Goal: Find specific page/section: Find specific page/section

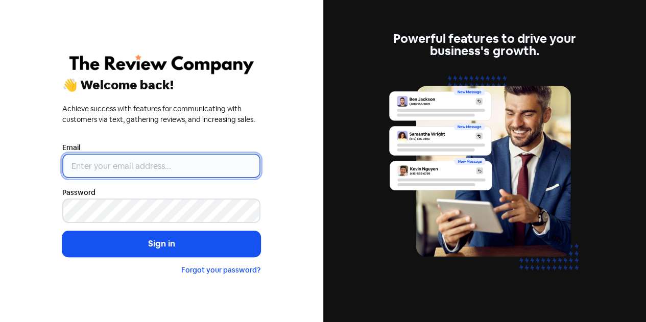
click at [129, 164] on input "email" at bounding box center [161, 166] width 198 height 24
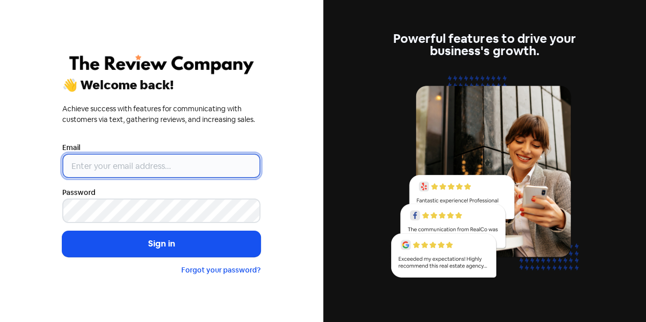
type input "[EMAIL_ADDRESS][DOMAIN_NAME]"
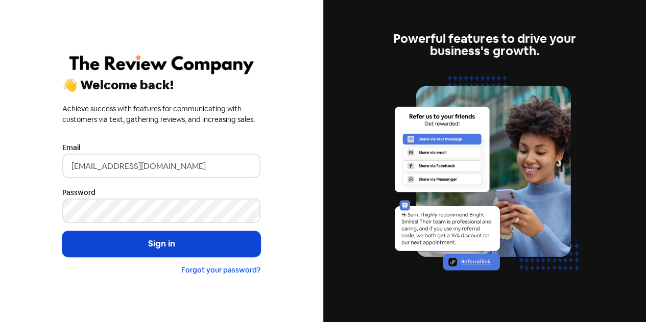
click at [164, 251] on button "Sign in" at bounding box center [161, 244] width 198 height 26
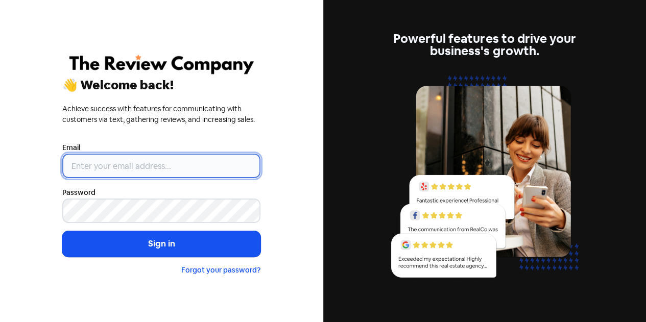
click at [136, 167] on input "email" at bounding box center [161, 166] width 198 height 24
type input "[EMAIL_ADDRESS][DOMAIN_NAME]"
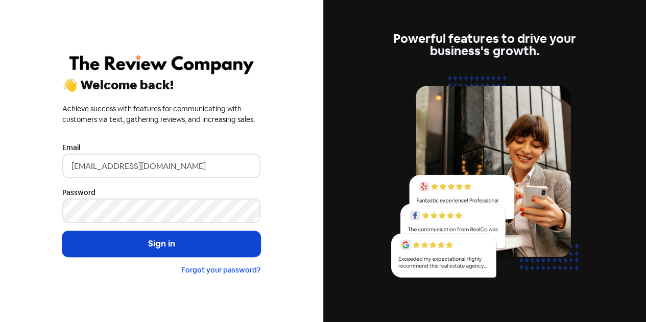
click at [138, 246] on button "Sign in" at bounding box center [161, 244] width 198 height 26
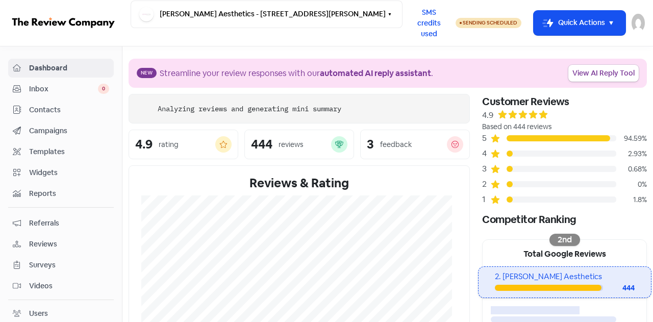
click at [48, 108] on span "Contacts" at bounding box center [69, 110] width 80 height 11
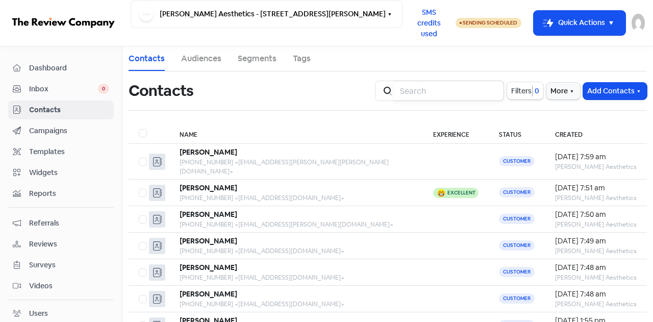
click at [439, 93] on input "search" at bounding box center [449, 91] width 110 height 20
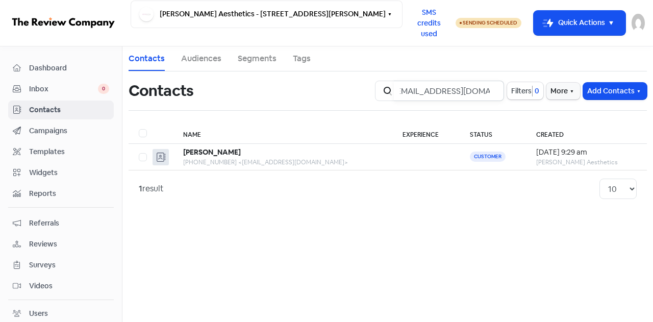
type input "kahlietucker@gmail.com"
click at [492, 92] on input "kahlietucker@gmail.com" at bounding box center [449, 91] width 110 height 20
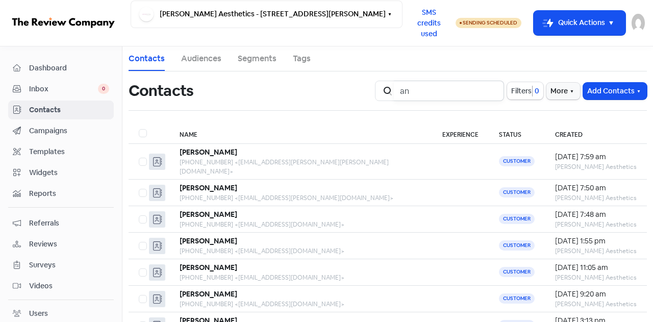
type input "an"
click at [51, 67] on span "Dashboard" at bounding box center [69, 68] width 80 height 11
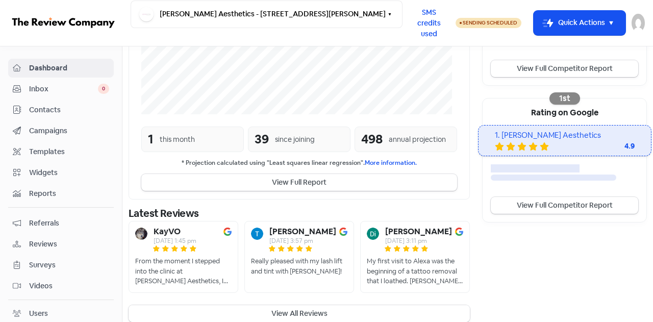
scroll to position [288, 0]
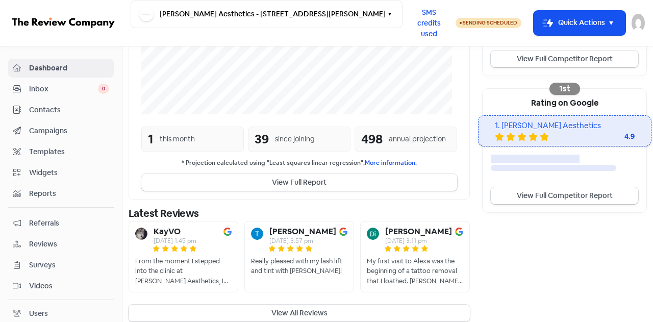
click at [304, 305] on button "View All Reviews" at bounding box center [299, 313] width 341 height 17
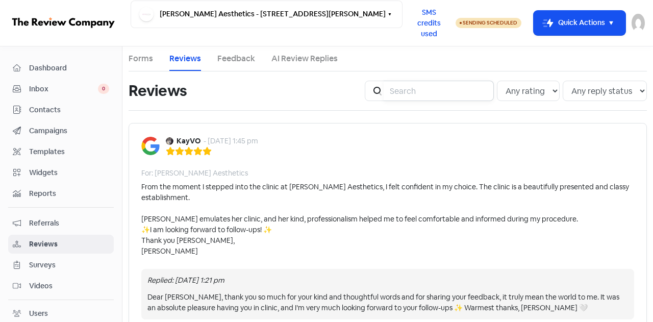
click at [425, 92] on input "search" at bounding box center [439, 91] width 110 height 20
type input "angelie"
